Goal: Transaction & Acquisition: Purchase product/service

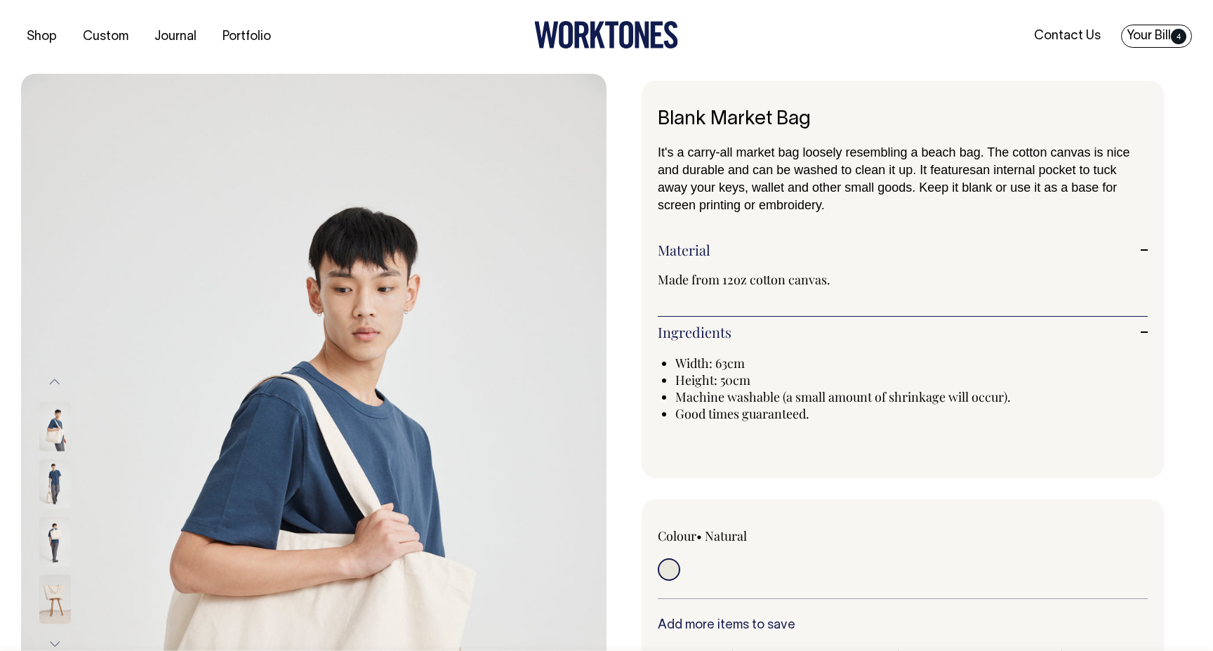
click at [1154, 34] on link "Your Bill 4" at bounding box center [1156, 36] width 71 height 23
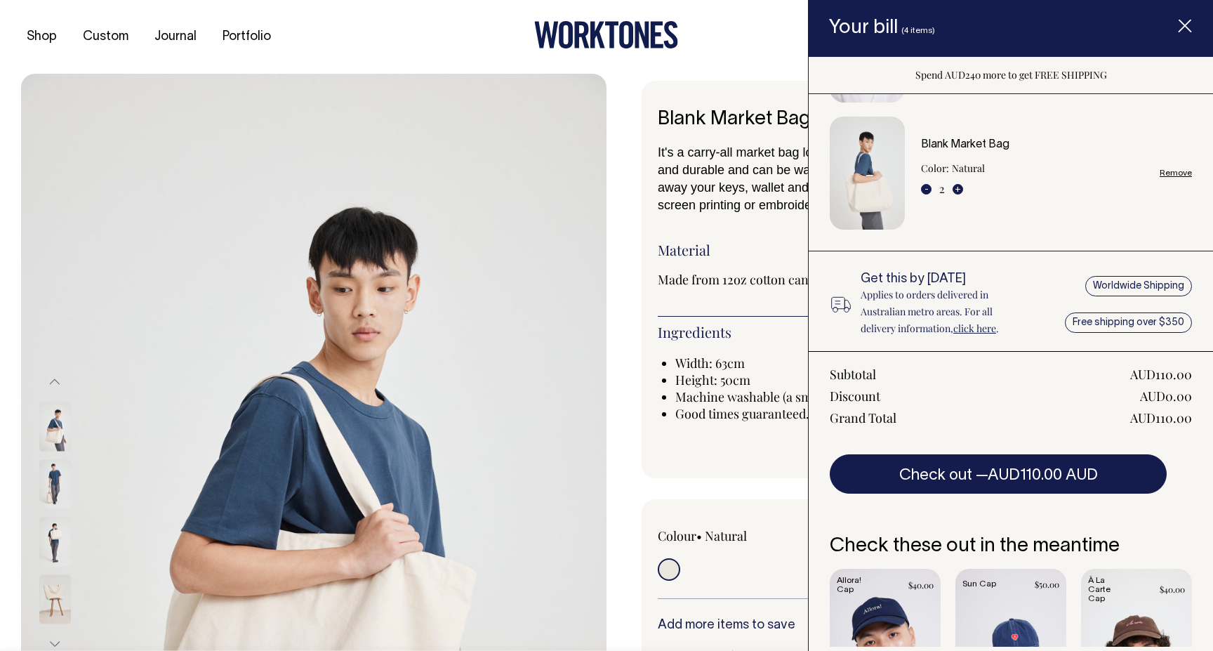
scroll to position [126, 0]
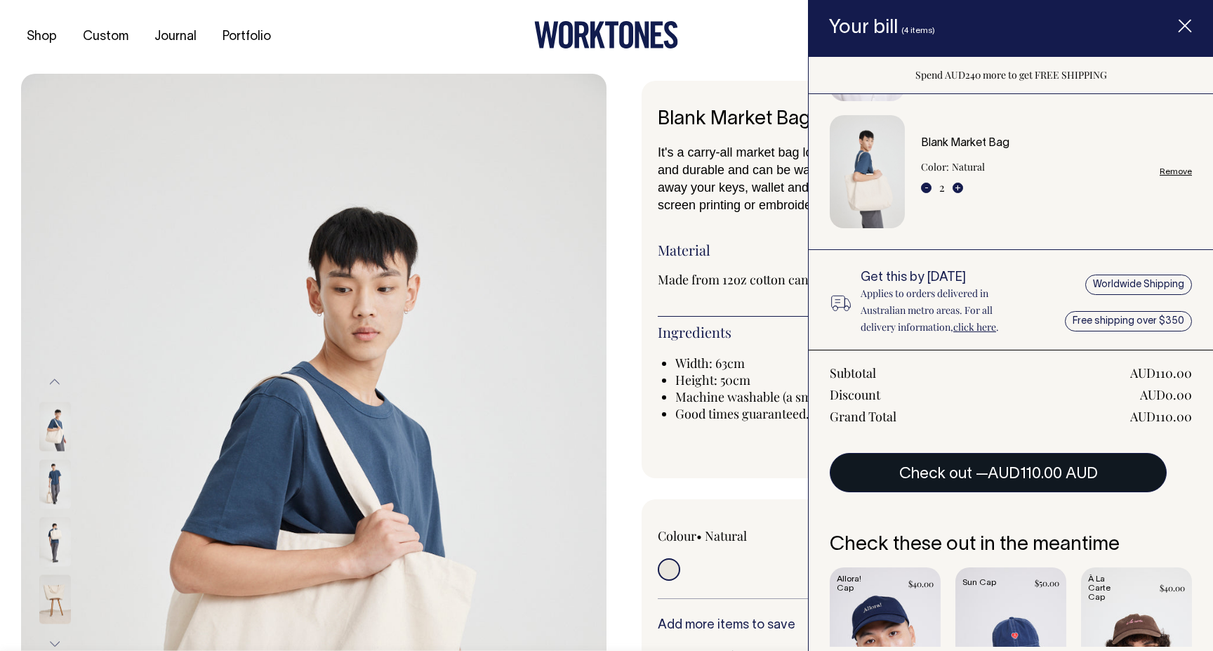
click at [1068, 486] on button "Check out — AUD110.00 AUD" at bounding box center [998, 472] width 337 height 39
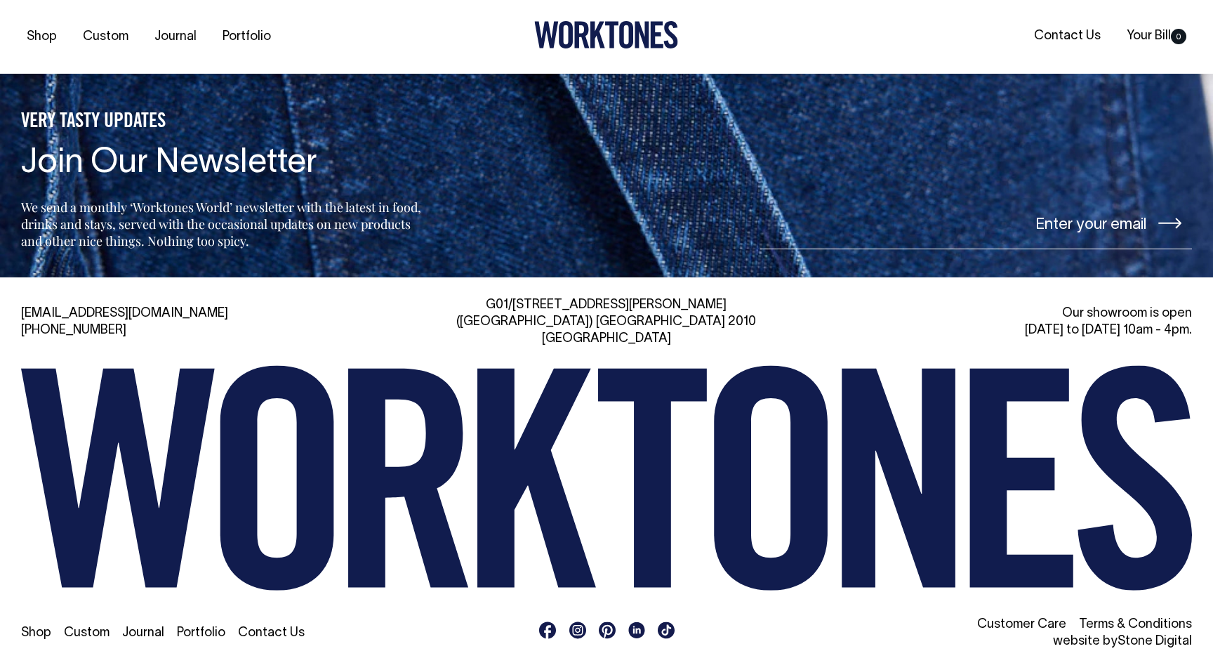
scroll to position [3176, 0]
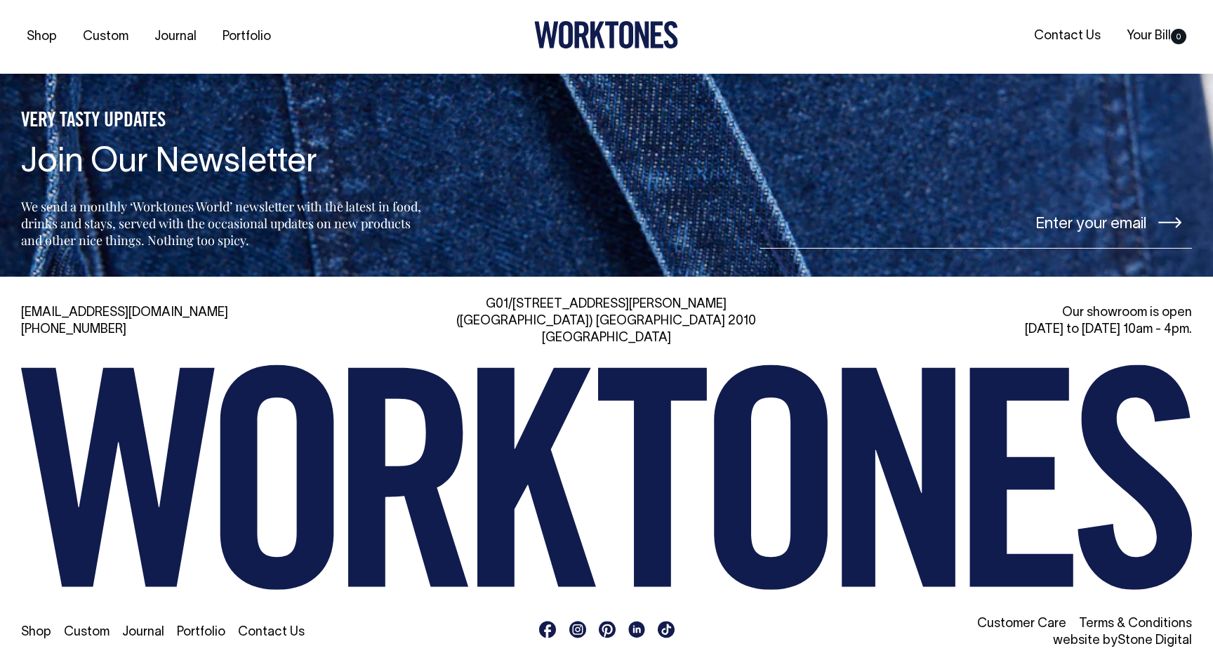
click at [1053, 233] on input"] "email" at bounding box center [976, 222] width 432 height 53
click at [1114, 223] on input"] "email" at bounding box center [976, 222] width 432 height 53
type input"] "[EMAIL_ADDRESS][DOMAIN_NAME]"
click at [1171, 215] on button at bounding box center [1170, 222] width 44 height 32
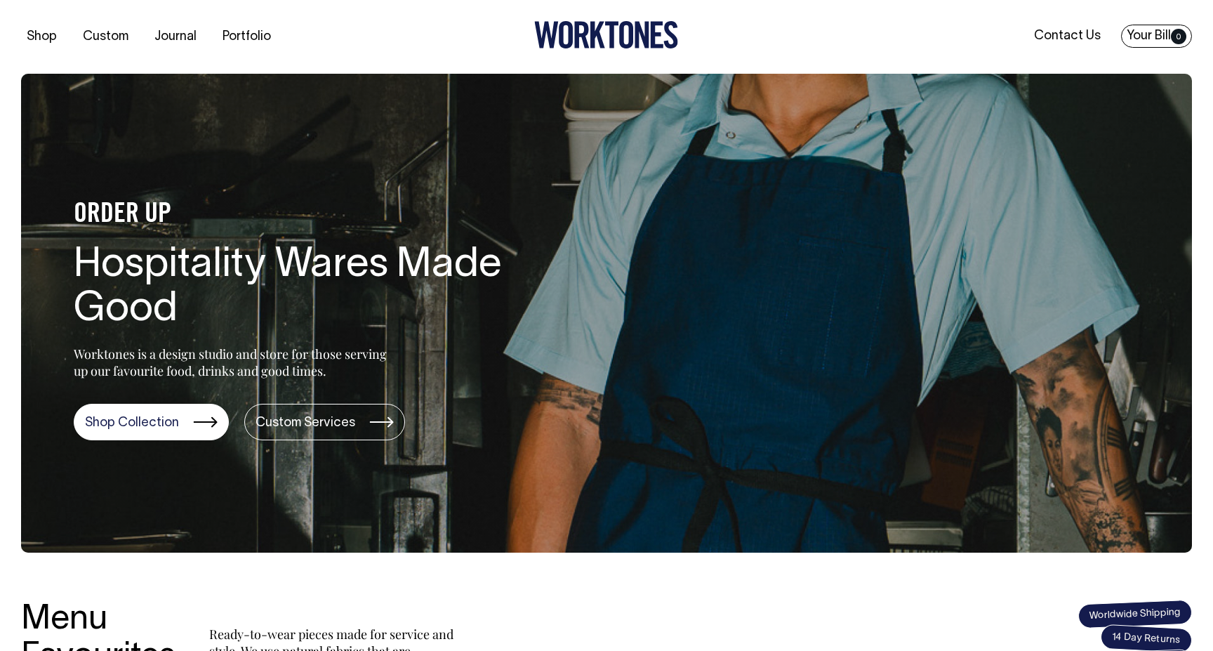
click at [1158, 32] on link "Your Bill 0" at bounding box center [1156, 36] width 71 height 23
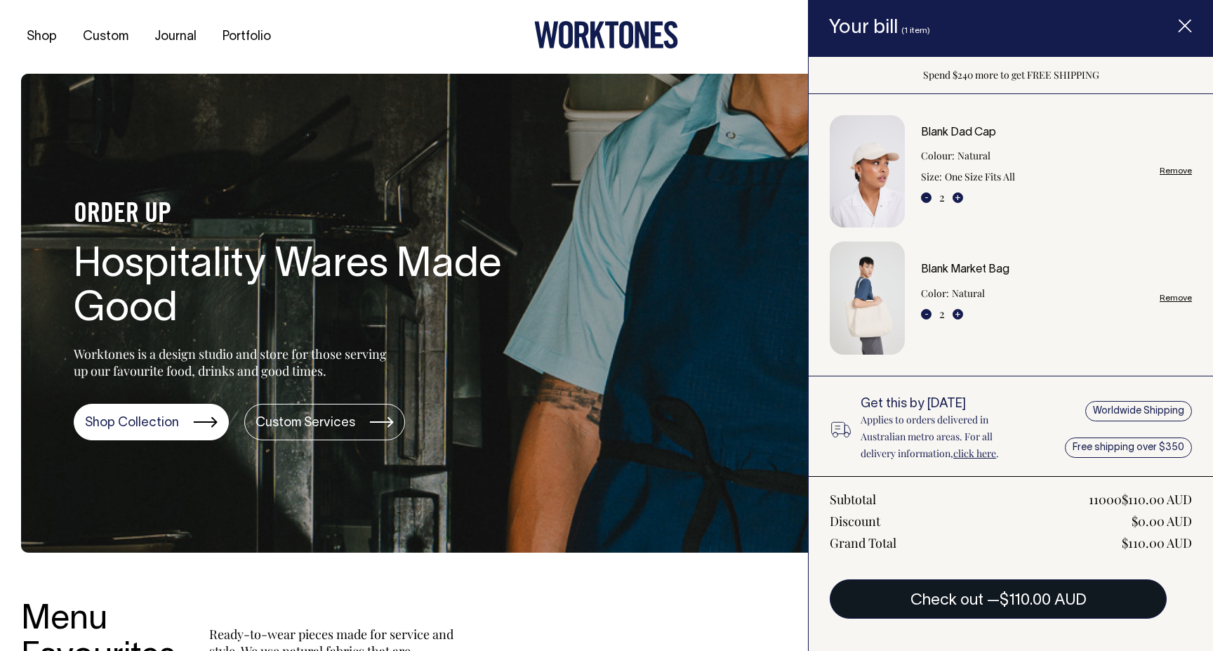
click at [1027, 598] on span "$110.00 AUD" at bounding box center [1043, 600] width 87 height 14
